Goal: Task Accomplishment & Management: Manage account settings

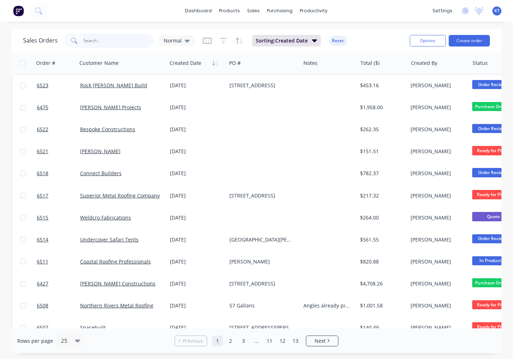
click at [134, 40] on input "text" at bounding box center [119, 41] width 70 height 14
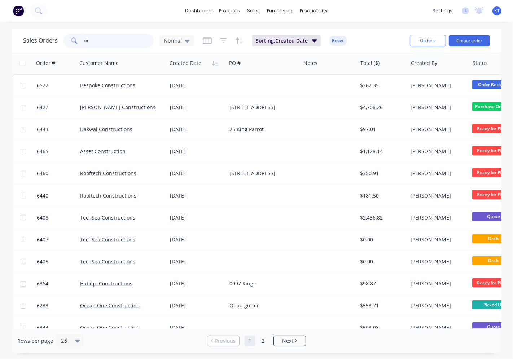
type input "c"
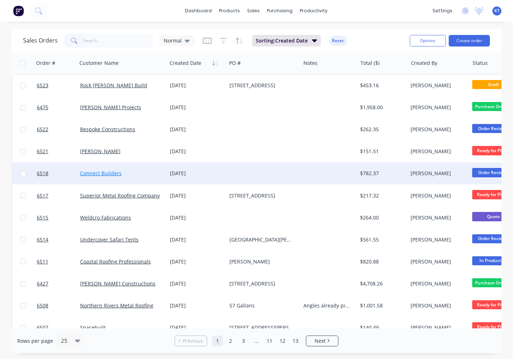
click at [110, 173] on link "Connect Builders" at bounding box center [100, 173] width 41 height 7
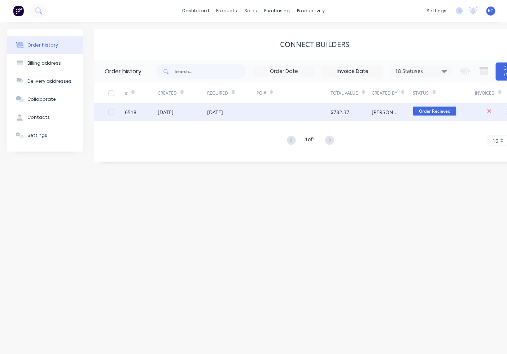
click at [254, 109] on div "[DATE]" at bounding box center [231, 112] width 49 height 18
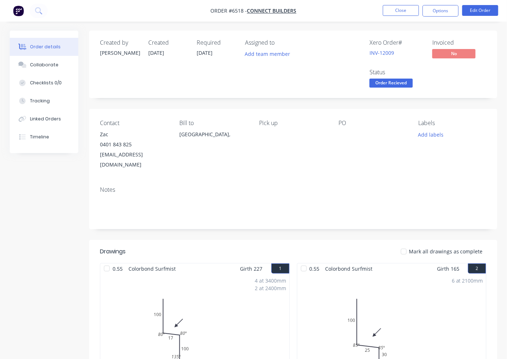
click at [409, 245] on div at bounding box center [404, 252] width 14 height 14
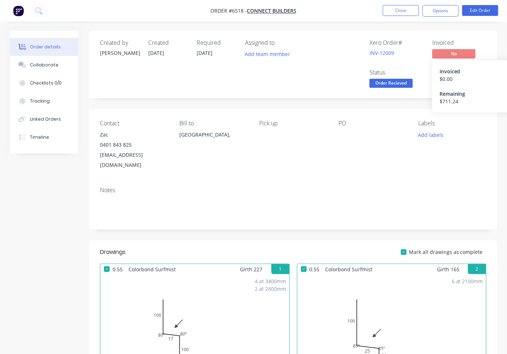
click at [450, 55] on span "No" at bounding box center [453, 53] width 43 height 9
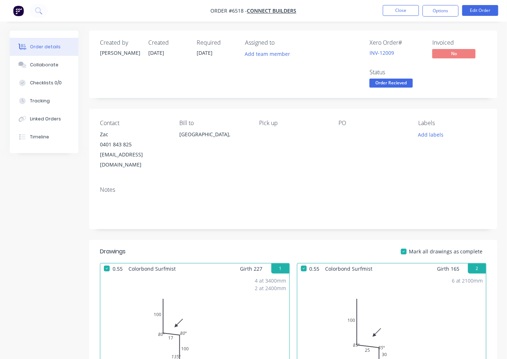
drag, startPoint x: 358, startPoint y: 84, endPoint x: 390, endPoint y: 85, distance: 31.8
click at [359, 84] on div "Xero Order # INV-12009 Invoiced No Status Order Recieved" at bounding box center [401, 64] width 169 height 50
click at [390, 85] on span "Order Recieved" at bounding box center [391, 83] width 43 height 9
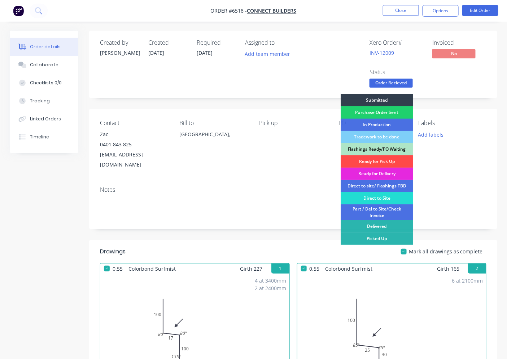
click at [390, 163] on div "Ready for Pick Up" at bounding box center [377, 162] width 72 height 12
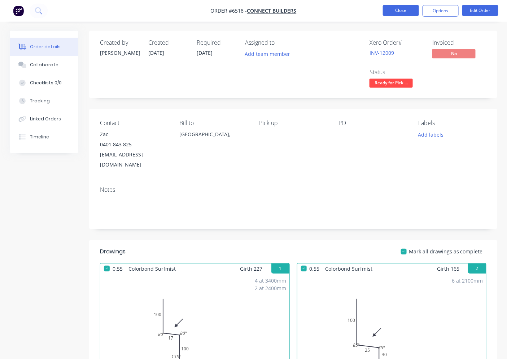
click at [401, 9] on button "Close" at bounding box center [401, 10] width 36 height 11
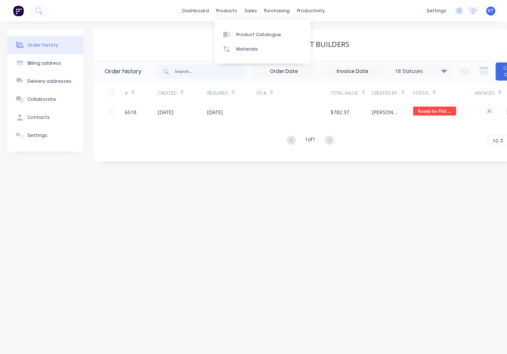
click at [194, 30] on div "Connect Builders" at bounding box center [315, 44] width 442 height 31
click at [42, 44] on div "Order history" at bounding box center [42, 45] width 31 height 6
click at [247, 9] on div "sales" at bounding box center [251, 10] width 20 height 11
click at [271, 35] on div "Sales Orders" at bounding box center [278, 34] width 30 height 6
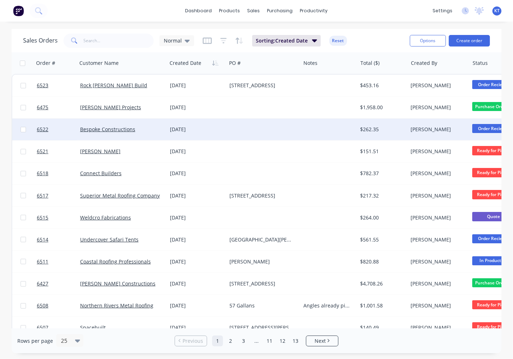
click at [169, 128] on div "[DATE]" at bounding box center [197, 130] width 60 height 22
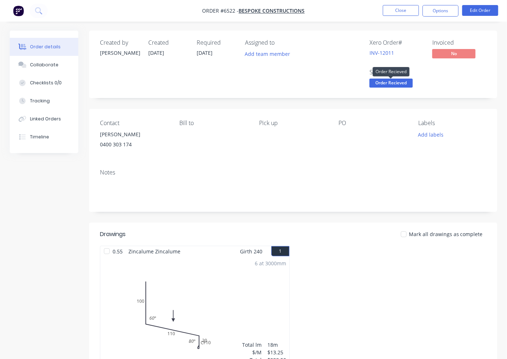
click at [385, 82] on span "Order Recieved" at bounding box center [391, 83] width 43 height 9
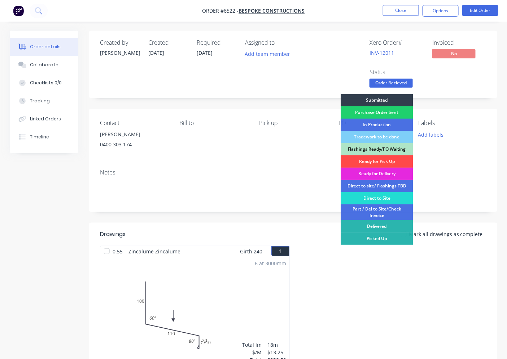
click at [373, 162] on div "Ready for Pick Up" at bounding box center [377, 162] width 72 height 12
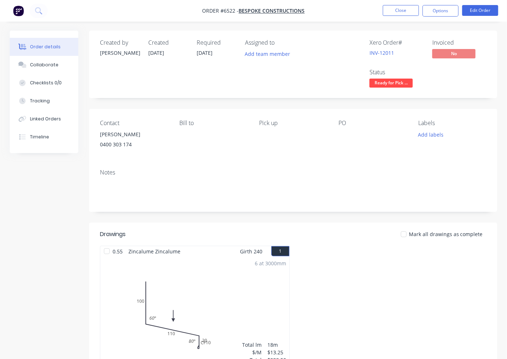
click at [406, 235] on div at bounding box center [404, 234] width 14 height 14
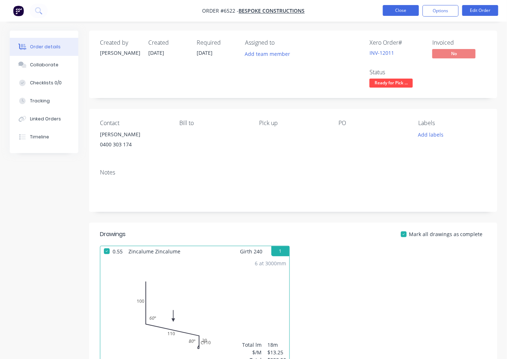
click at [406, 14] on button "Close" at bounding box center [401, 10] width 36 height 11
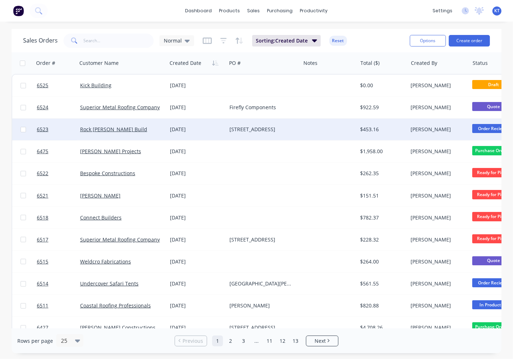
click at [165, 128] on div "Rock [PERSON_NAME] Build" at bounding box center [122, 130] width 90 height 22
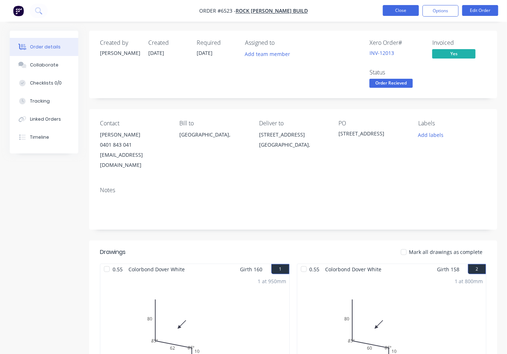
click at [414, 10] on button "Close" at bounding box center [401, 10] width 36 height 11
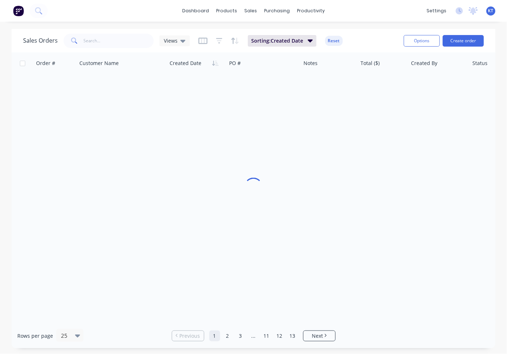
click at [397, 12] on div "dashboard products sales purchasing productivity dashboard products Product Cat…" at bounding box center [253, 11] width 507 height 22
click at [113, 46] on input "text" at bounding box center [119, 41] width 70 height 14
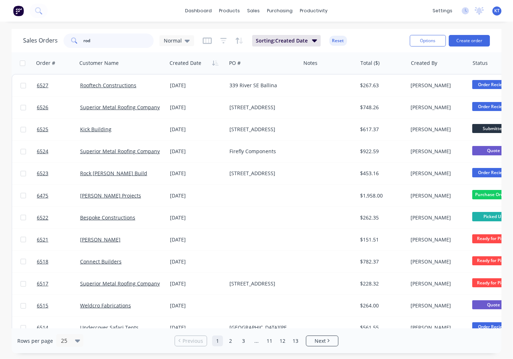
type input "rod"
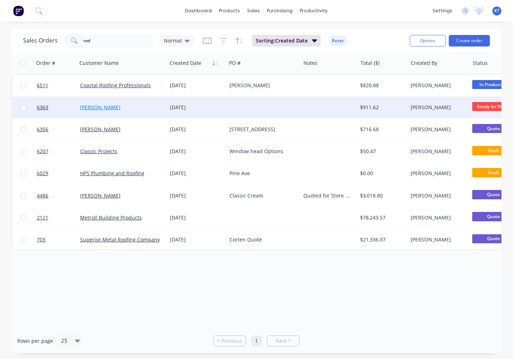
click at [100, 106] on link "[PERSON_NAME]" at bounding box center [100, 107] width 40 height 7
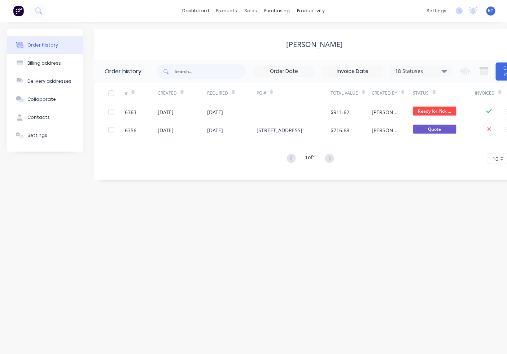
scroll to position [6, 0]
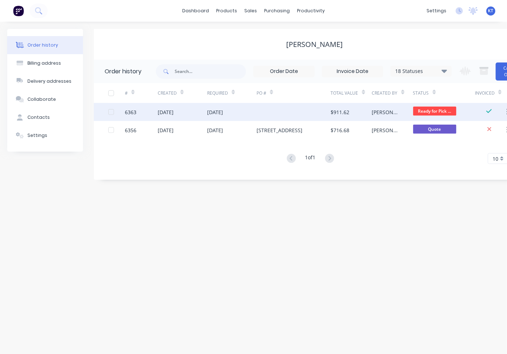
click at [223, 108] on div "[DATE]" at bounding box center [215, 112] width 16 height 8
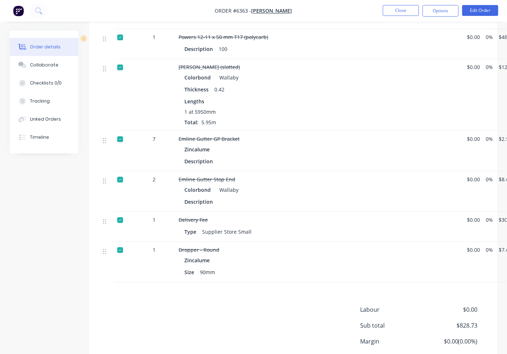
scroll to position [430, 0]
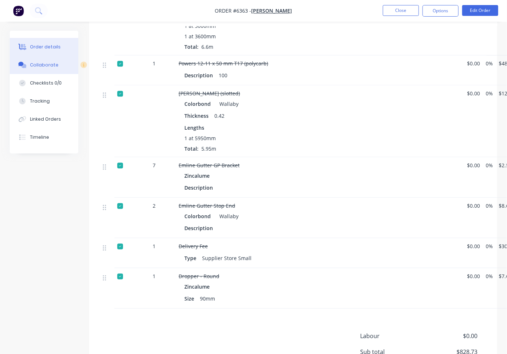
click at [51, 70] on button "Collaborate" at bounding box center [44, 65] width 69 height 18
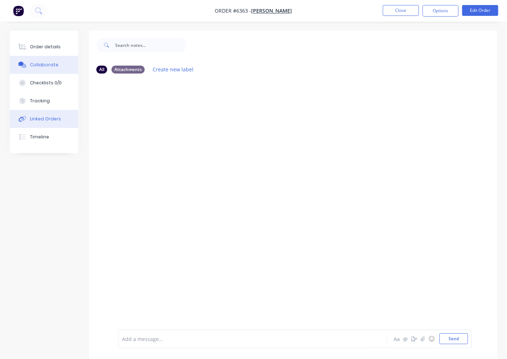
click at [51, 124] on button "Linked Orders" at bounding box center [44, 119] width 69 height 18
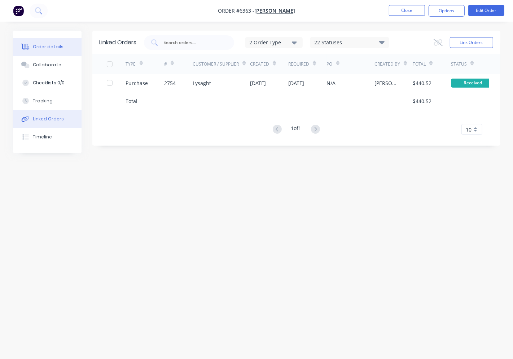
click at [60, 53] on button "Order details" at bounding box center [47, 47] width 69 height 18
